Goal: Transaction & Acquisition: Purchase product/service

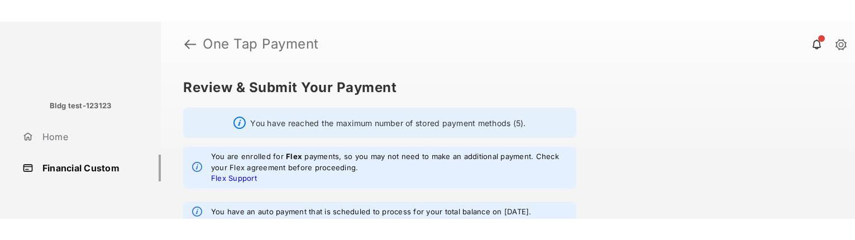
scroll to position [216, 0]
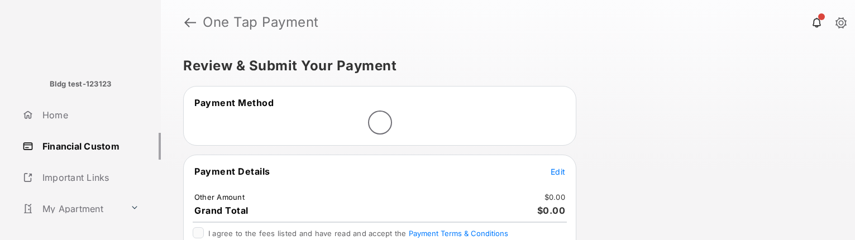
click at [562, 170] on span "Edit" at bounding box center [558, 171] width 15 height 9
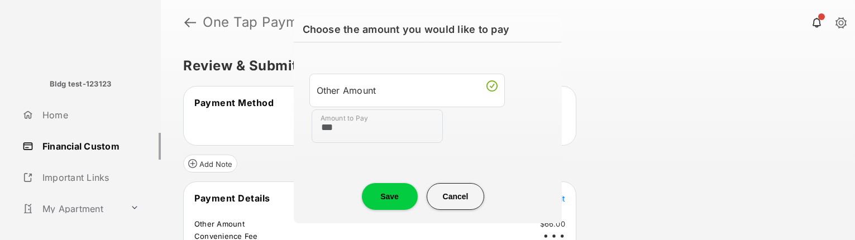
type input "***"
click at [395, 194] on button "Save" at bounding box center [390, 196] width 56 height 27
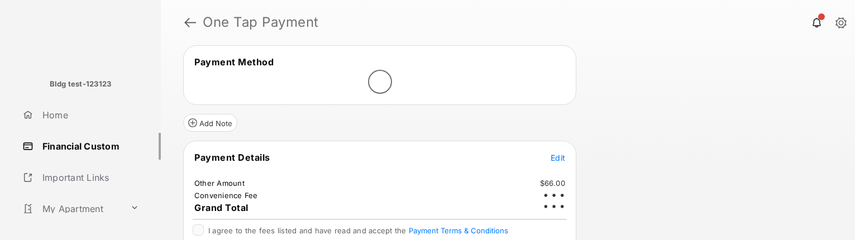
scroll to position [93, 0]
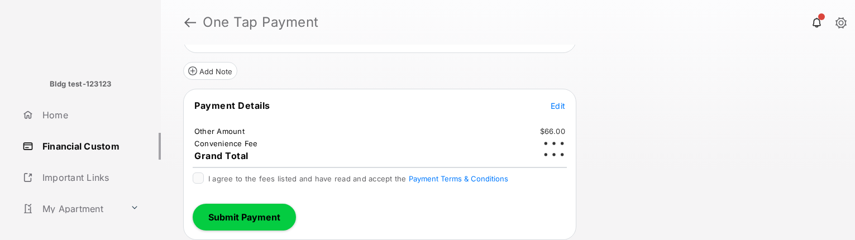
click at [196, 182] on div at bounding box center [198, 178] width 11 height 11
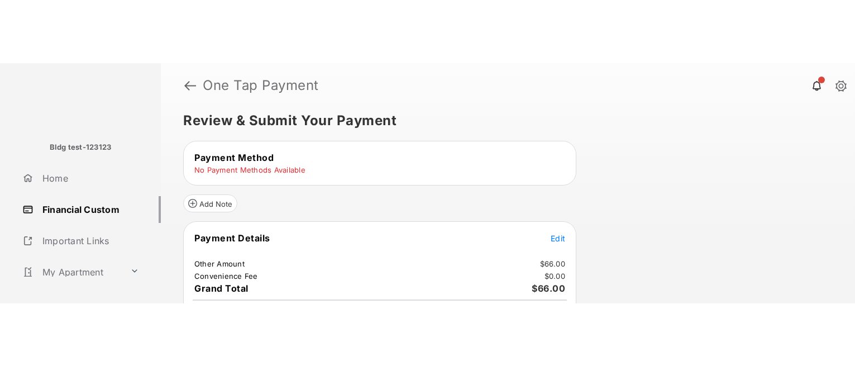
scroll to position [0, 0]
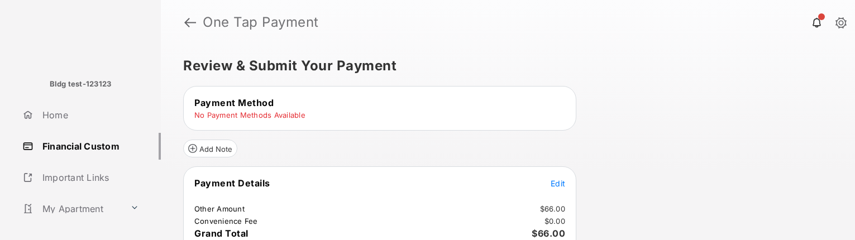
click at [317, 116] on tr "No Payment Methods Available" at bounding box center [380, 115] width 390 height 10
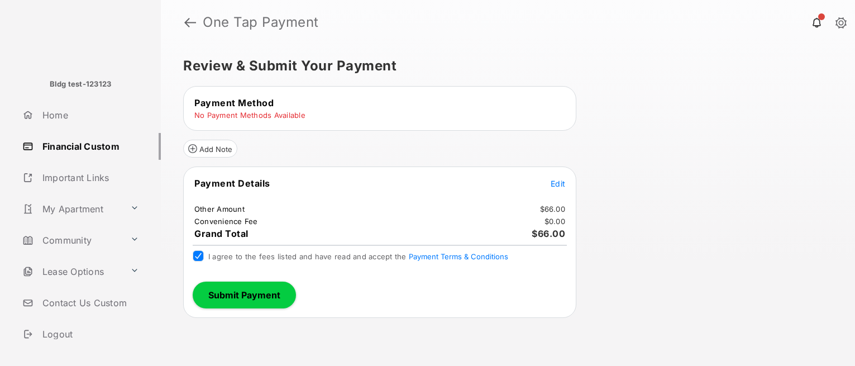
click at [245, 105] on span "Payment Method" at bounding box center [233, 102] width 79 height 11
click at [201, 113] on td "No Payment Methods Available" at bounding box center [250, 115] width 112 height 10
drag, startPoint x: 201, startPoint y: 113, endPoint x: 292, endPoint y: 111, distance: 91.1
click at [292, 111] on td "No Payment Methods Available" at bounding box center [250, 115] width 112 height 10
click at [449, 125] on div "Payment Method No Payment Methods Available" at bounding box center [379, 108] width 393 height 45
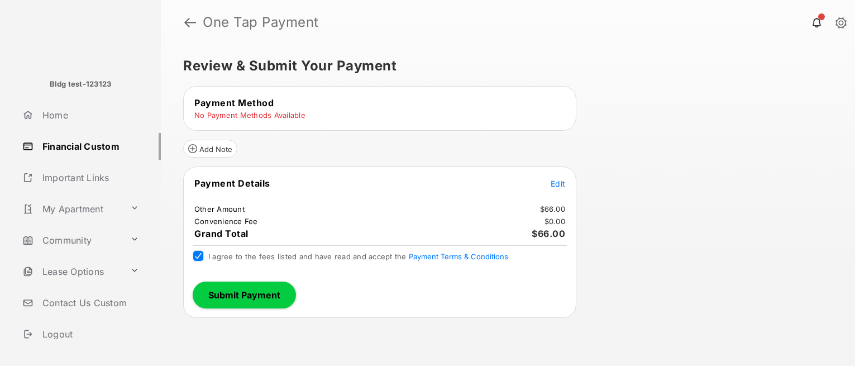
click at [44, 112] on link "Home" at bounding box center [89, 115] width 143 height 27
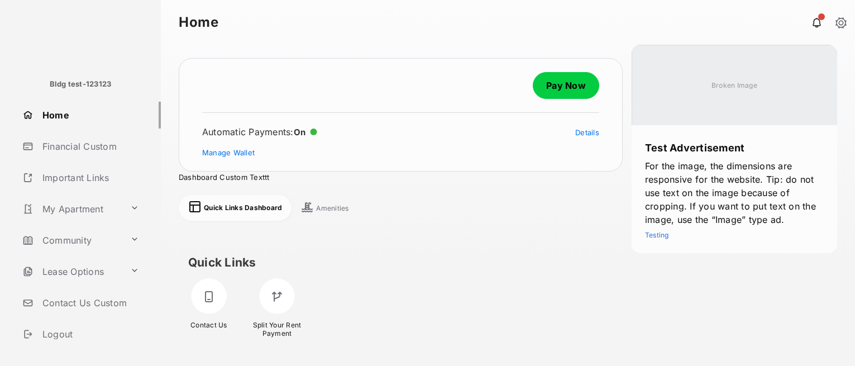
click at [545, 83] on link "Pay Now" at bounding box center [566, 85] width 66 height 27
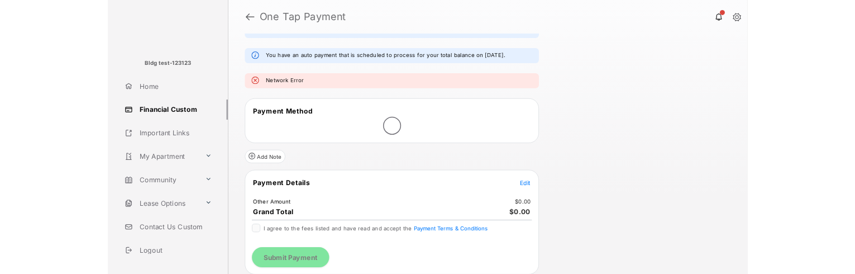
scroll to position [118, 0]
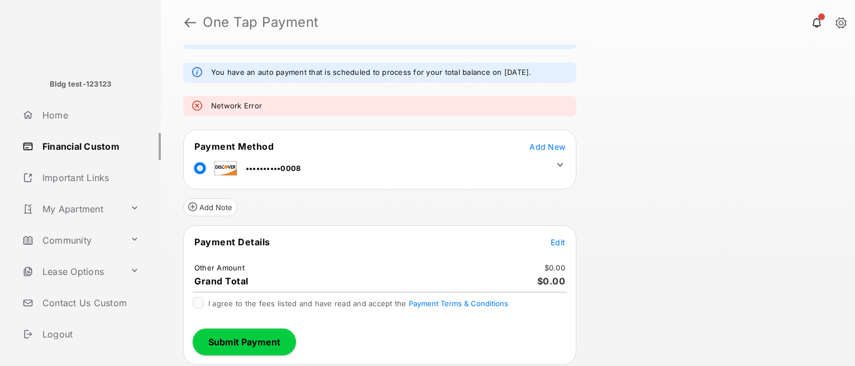
click at [559, 238] on span "Edit" at bounding box center [558, 241] width 15 height 9
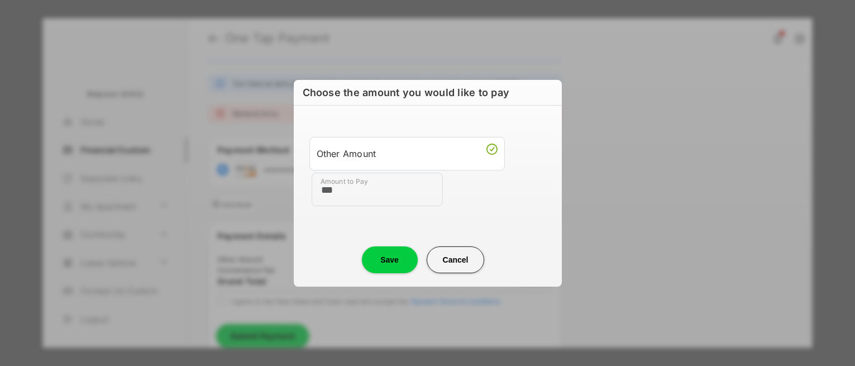
type input "***"
click at [394, 240] on button "Save" at bounding box center [390, 259] width 56 height 27
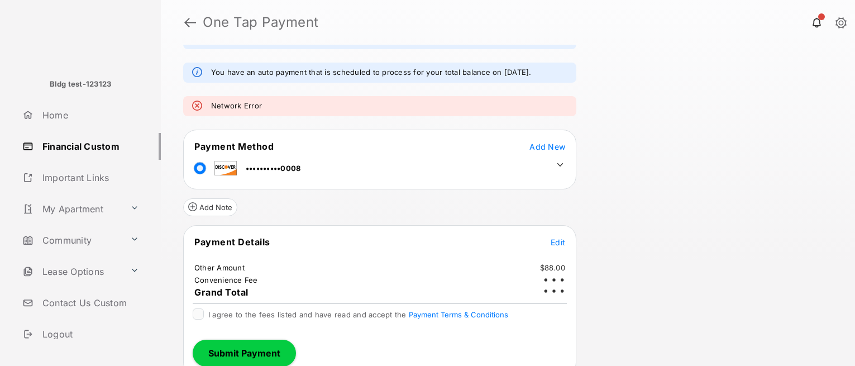
click at [253, 108] on em "Network Error" at bounding box center [236, 106] width 51 height 11
drag, startPoint x: 253, startPoint y: 108, endPoint x: 190, endPoint y: 104, distance: 62.7
click at [190, 104] on div "Network Error" at bounding box center [379, 106] width 393 height 20
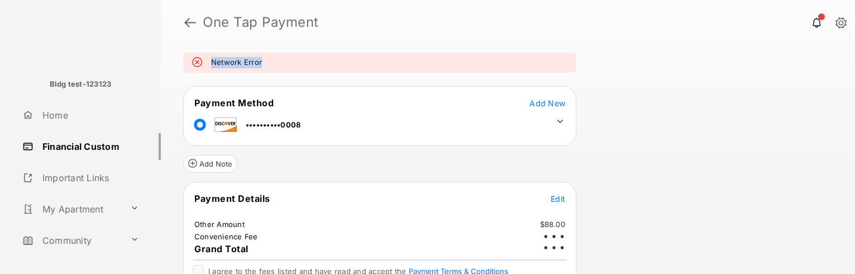
scroll to position [159, 0]
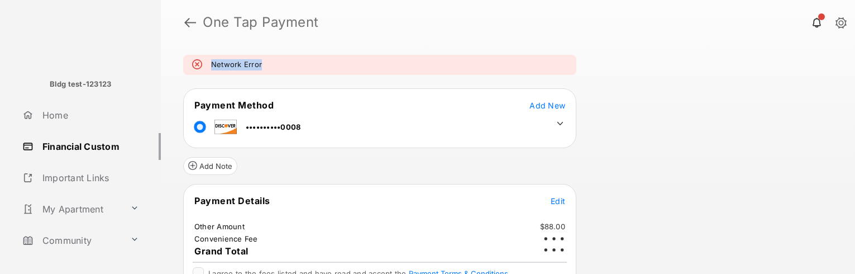
copy em "Network Error"
click at [698, 153] on div "Review & Submit Your Payment You have reached the maximum number of stored paym…" at bounding box center [508, 159] width 695 height 229
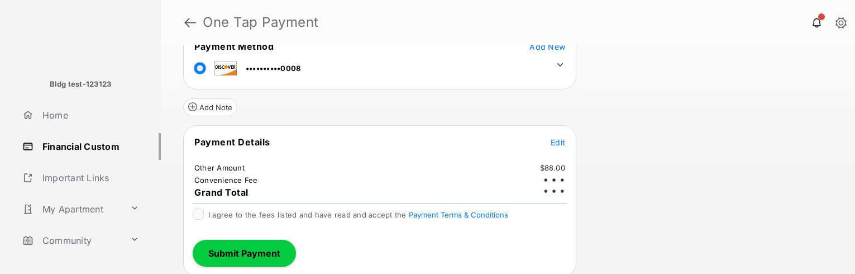
scroll to position [221, 0]
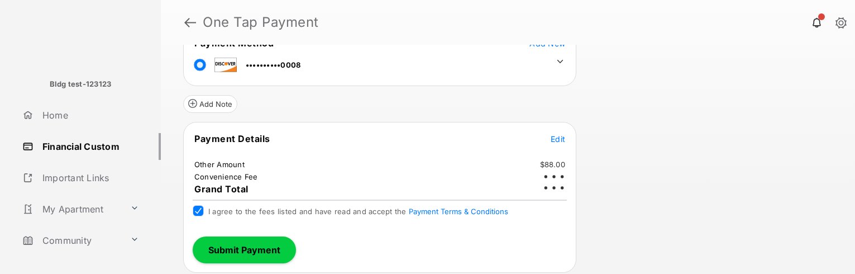
click at [558, 137] on span "Edit" at bounding box center [558, 138] width 15 height 9
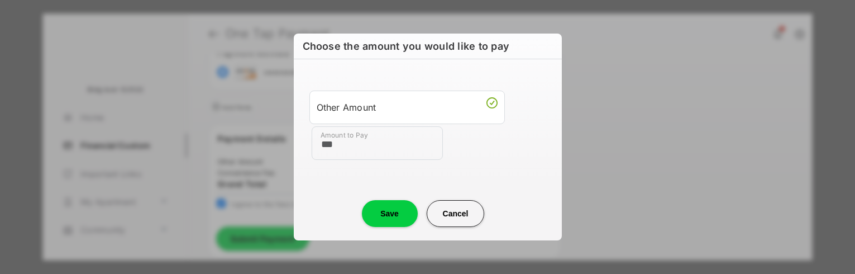
type input "***"
click at [405, 214] on button "Save" at bounding box center [390, 213] width 56 height 27
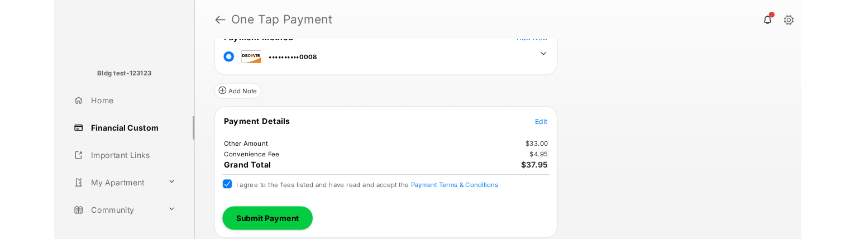
scroll to position [221, 0]
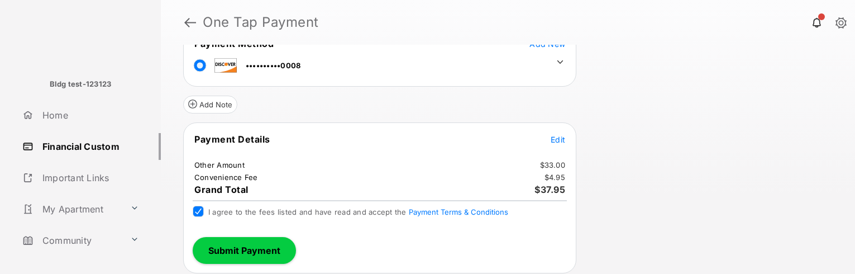
click at [722, 203] on div "Review & Submit Your Payment You have reached the maximum number of stored paym…" at bounding box center [508, 159] width 695 height 229
click at [254, 240] on button "Submit Payment" at bounding box center [244, 250] width 103 height 27
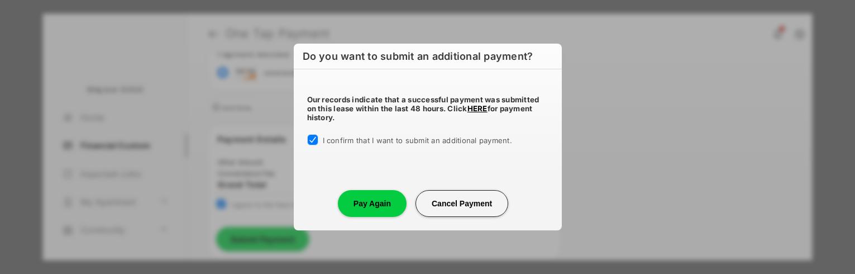
click at [383, 211] on button "Pay Again" at bounding box center [372, 203] width 69 height 27
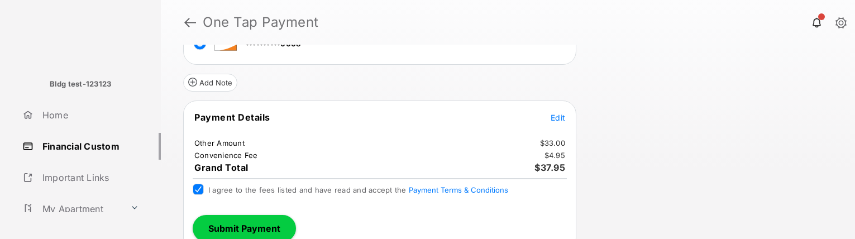
scroll to position [255, 0]
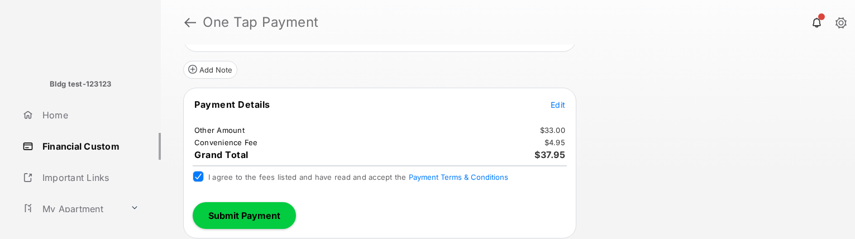
click at [248, 216] on button "Submit Payment" at bounding box center [244, 215] width 103 height 27
